Goal: Find specific page/section: Find specific page/section

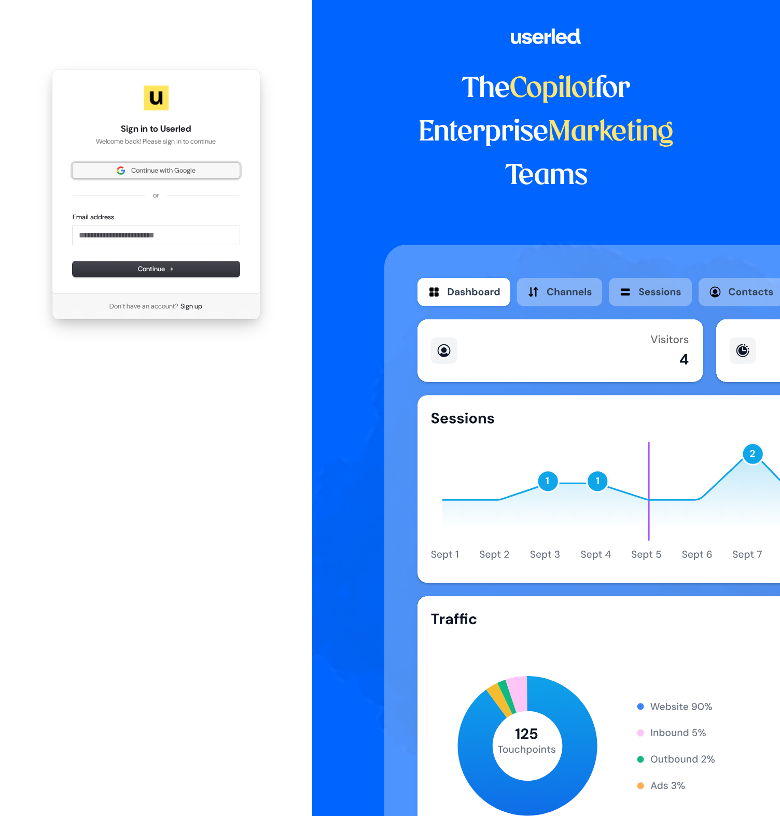
click at [155, 173] on span "Continue with Google" at bounding box center [163, 170] width 64 height 9
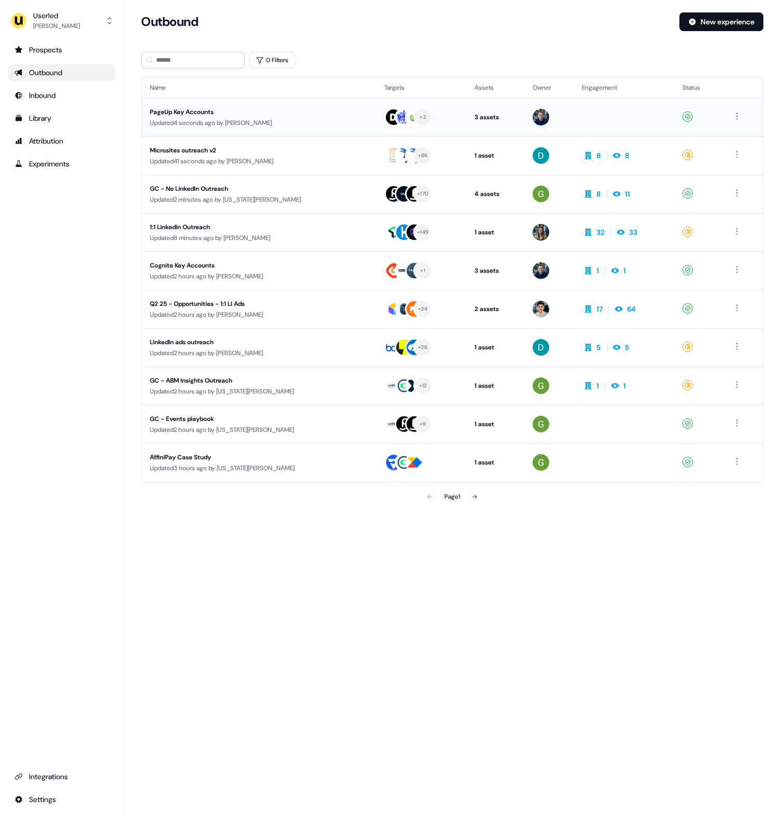
click at [253, 115] on div "PageUp Key Accounts" at bounding box center [247, 112] width 195 height 10
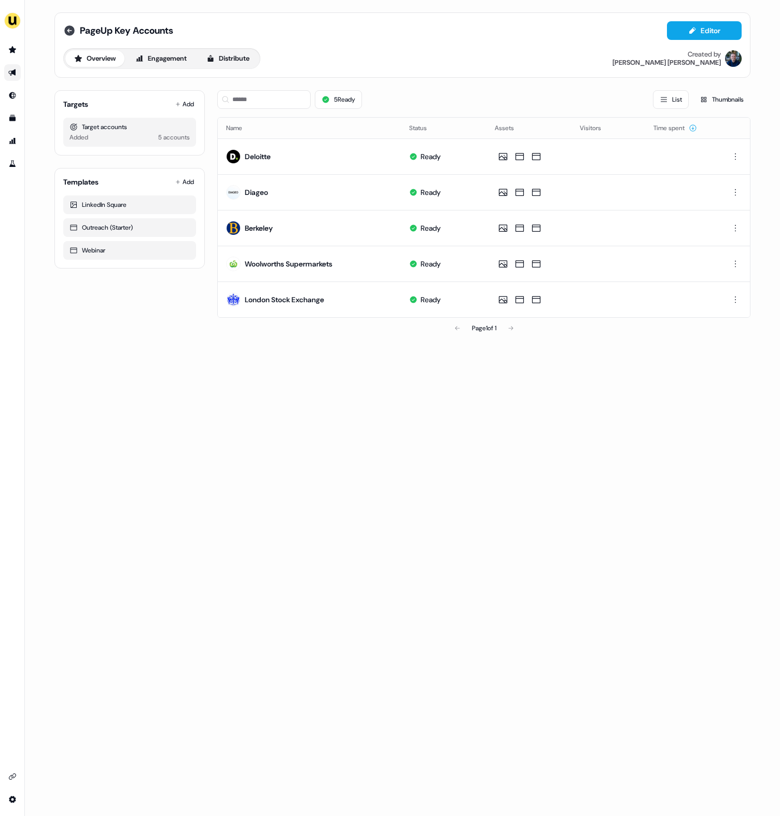
click at [72, 36] on icon at bounding box center [69, 30] width 12 height 12
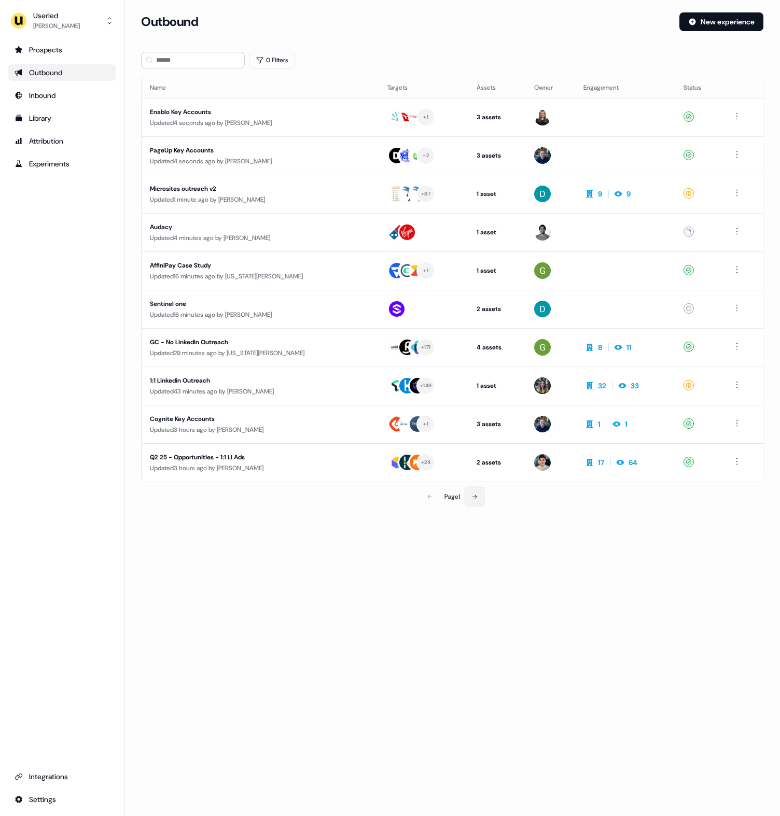
click at [479, 495] on button at bounding box center [474, 496] width 21 height 21
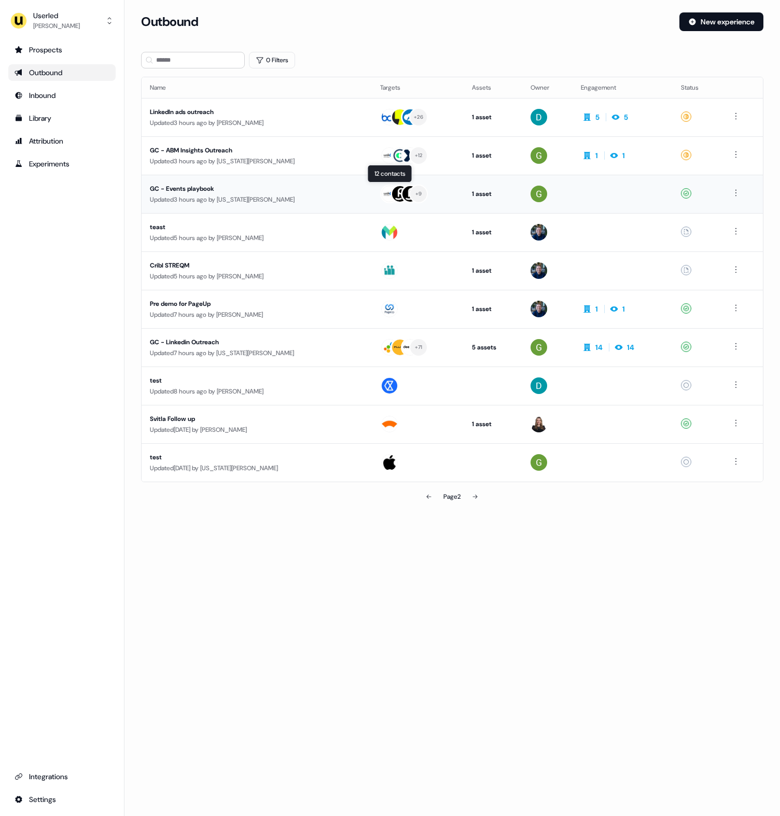
click at [432, 193] on div "+ 9" at bounding box center [417, 194] width 75 height 19
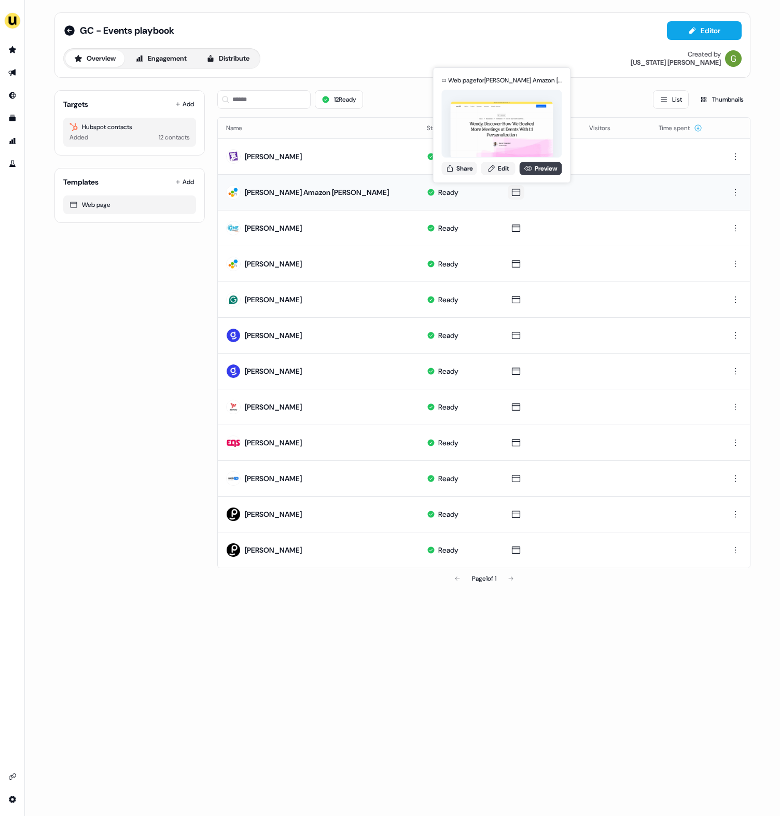
click at [530, 171] on icon at bounding box center [528, 168] width 8 height 8
